Goal: Transaction & Acquisition: Subscribe to service/newsletter

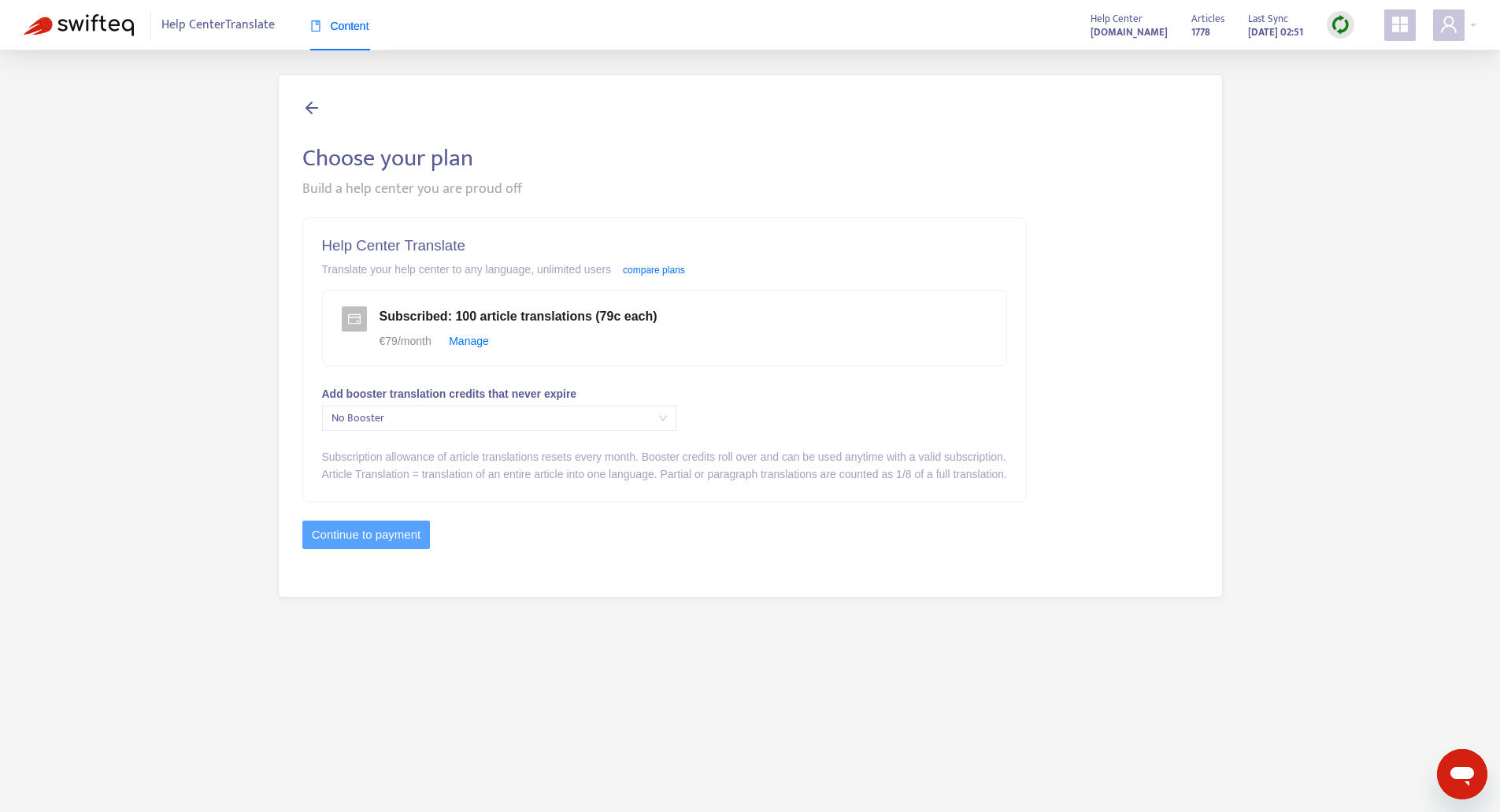
click at [464, 409] on span "No Booster" at bounding box center [500, 418] width 336 height 24
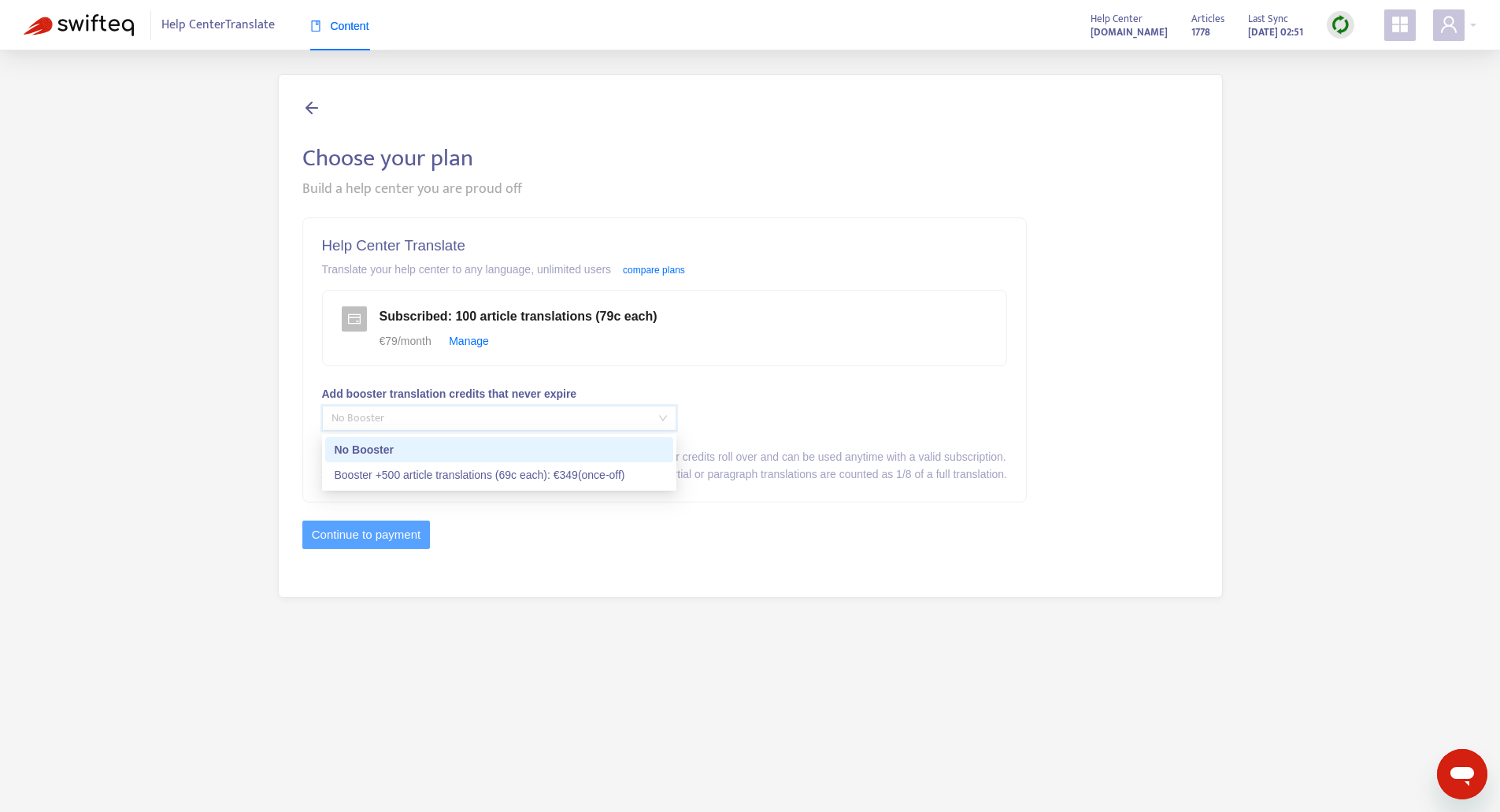
click at [464, 409] on span "No Booster" at bounding box center [500, 418] width 336 height 24
click at [519, 335] on div "€ 79 /month Manage" at bounding box center [683, 340] width 608 height 18
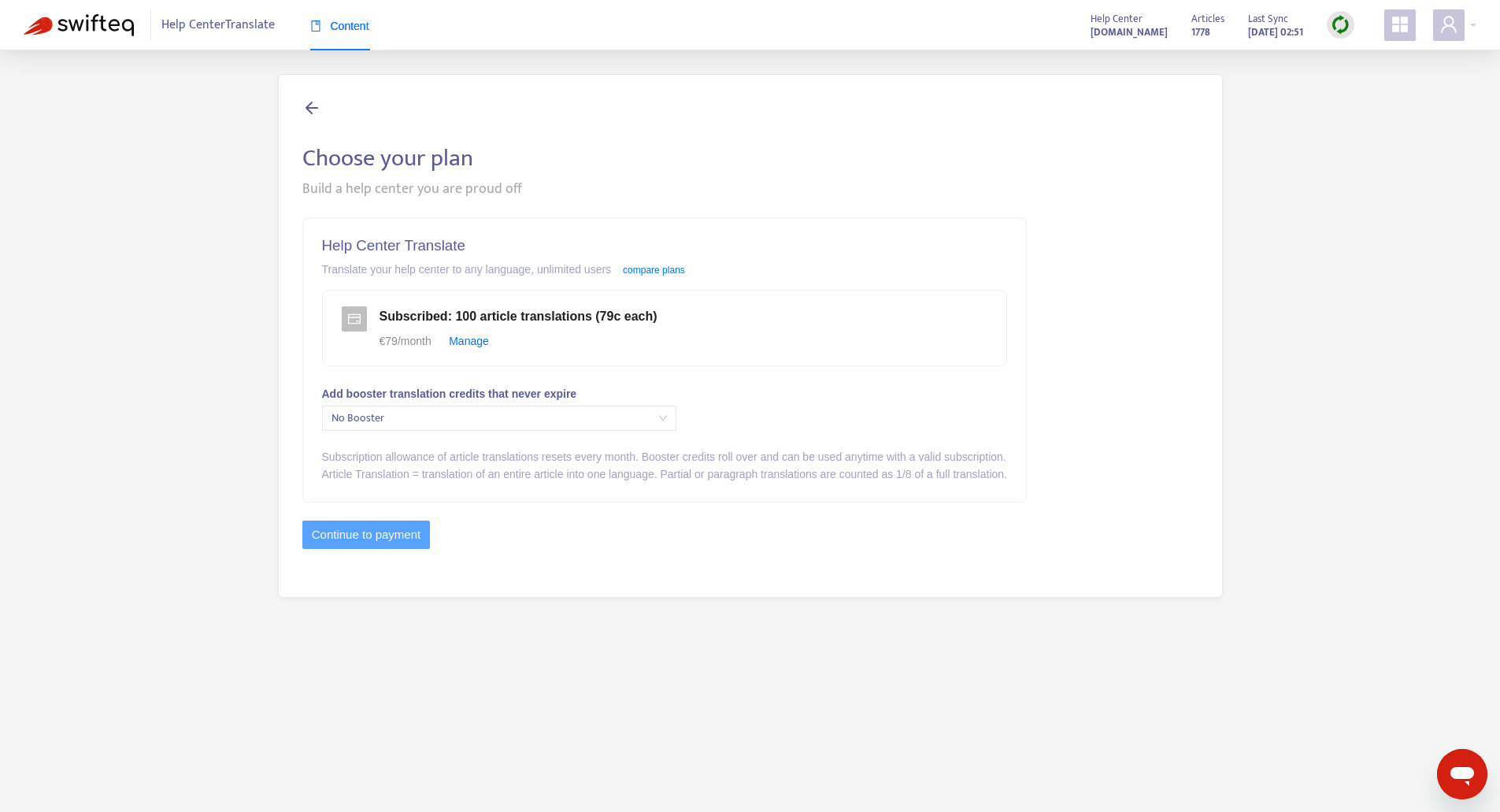
click at [311, 110] on icon at bounding box center [312, 107] width 19 height 19
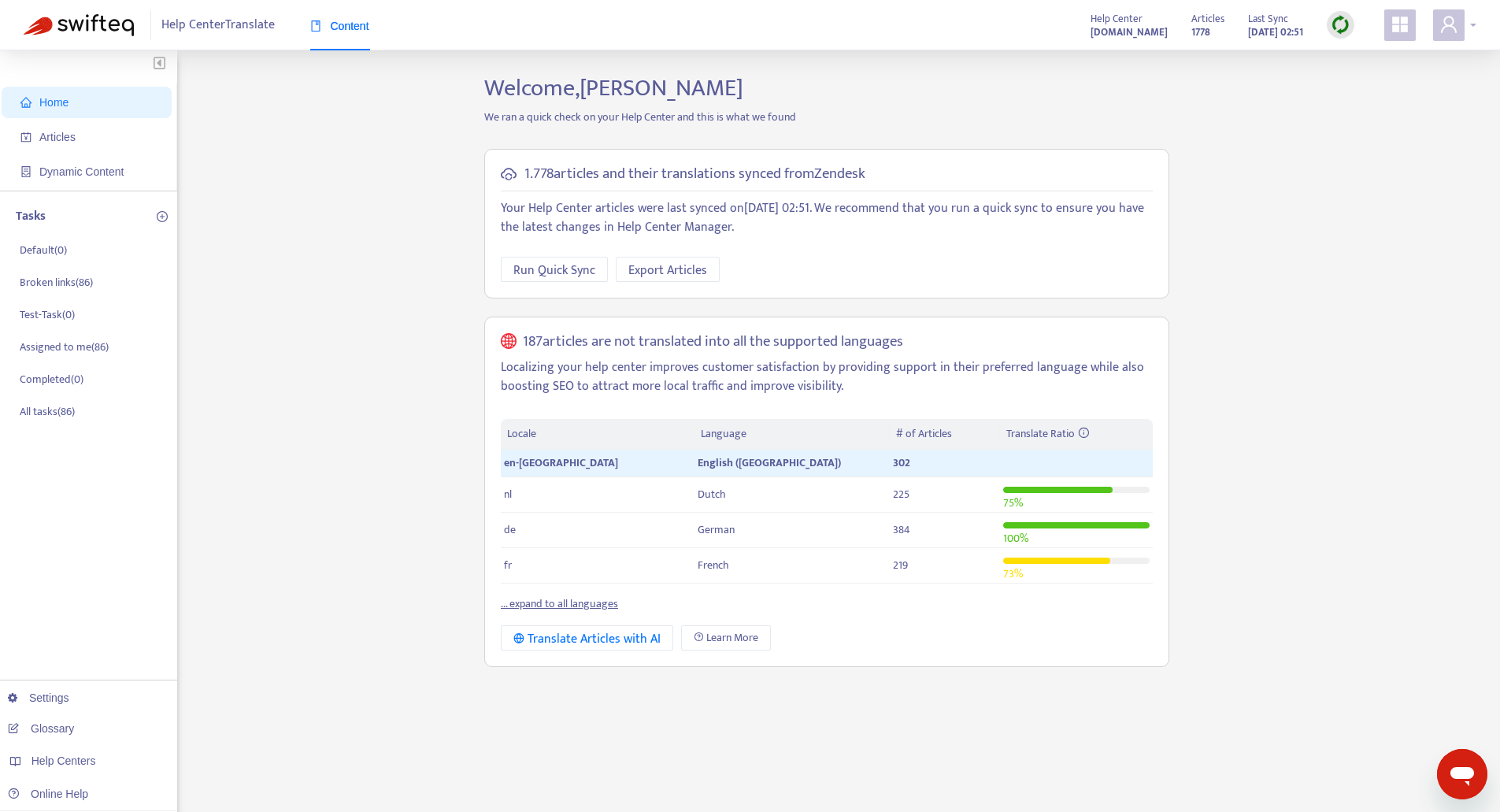
click at [1455, 20] on icon "user" at bounding box center [1448, 24] width 19 height 19
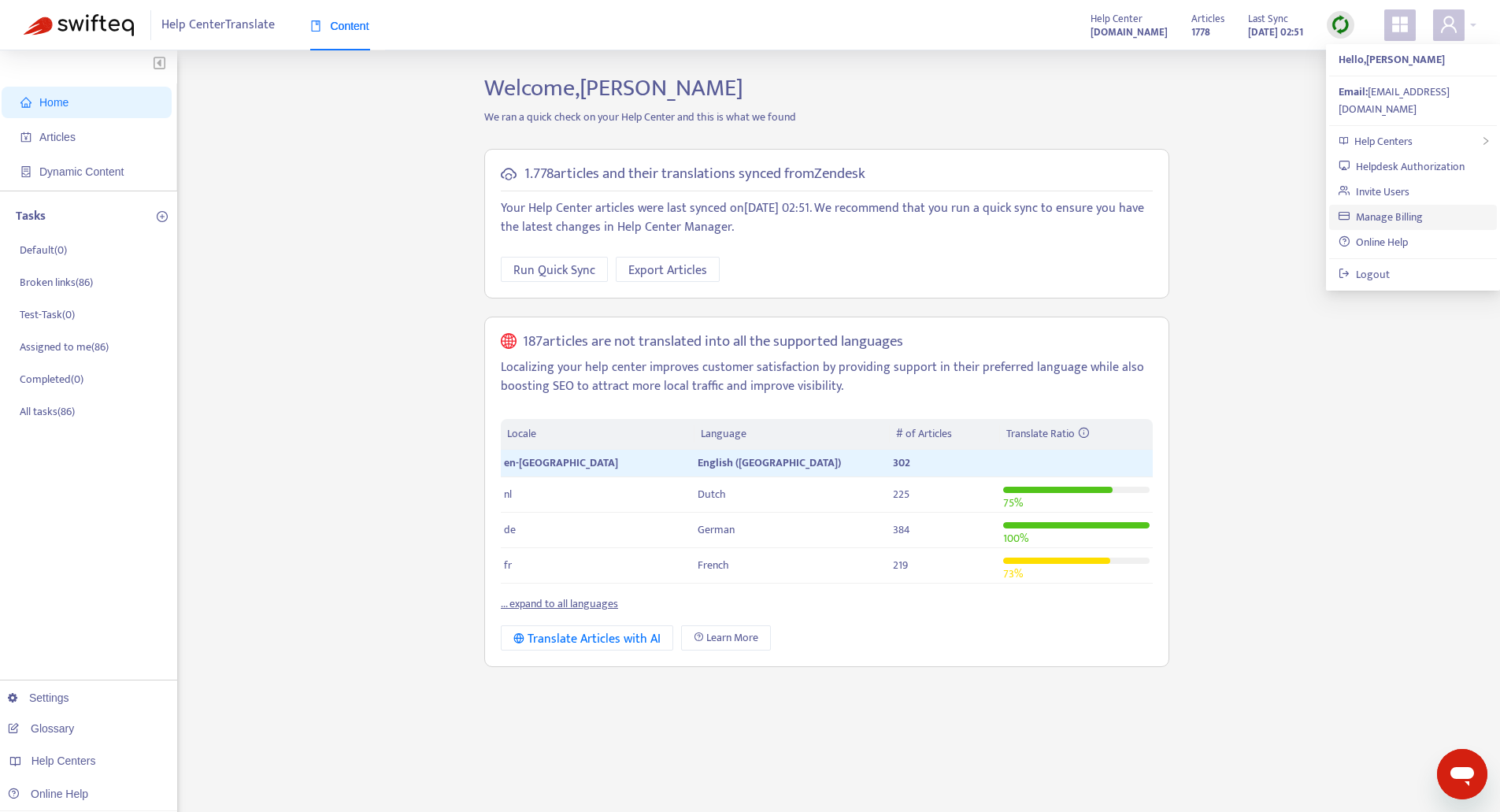
click at [1406, 208] on link "Manage Billing" at bounding box center [1380, 218] width 84 height 18
